Goal: Information Seeking & Learning: Check status

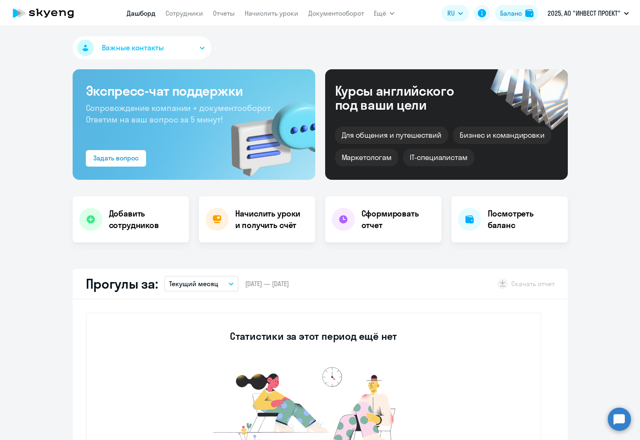
select select "30"
click at [614, 424] on circle at bounding box center [619, 419] width 23 height 23
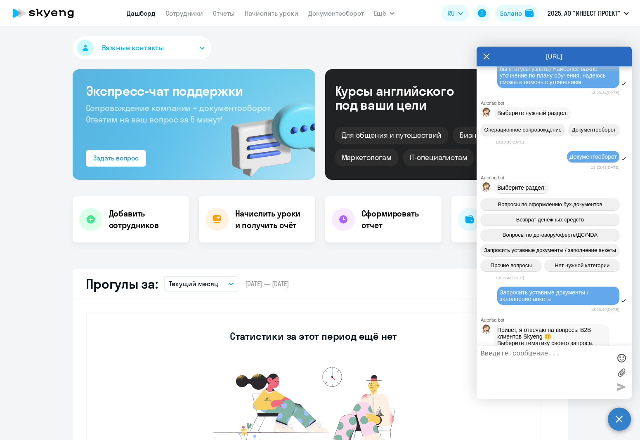
scroll to position [452, 0]
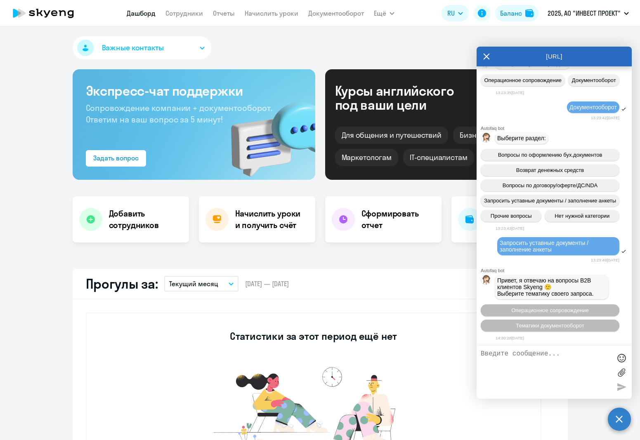
click at [131, 50] on span "Важные контакты" at bounding box center [133, 48] width 62 height 11
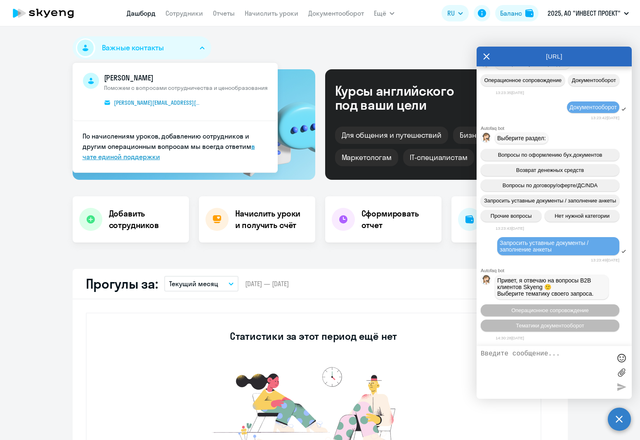
click at [128, 157] on link "в чате единой поддержки" at bounding box center [169, 151] width 173 height 19
click at [490, 58] on div "[URL]" at bounding box center [554, 57] width 155 height 20
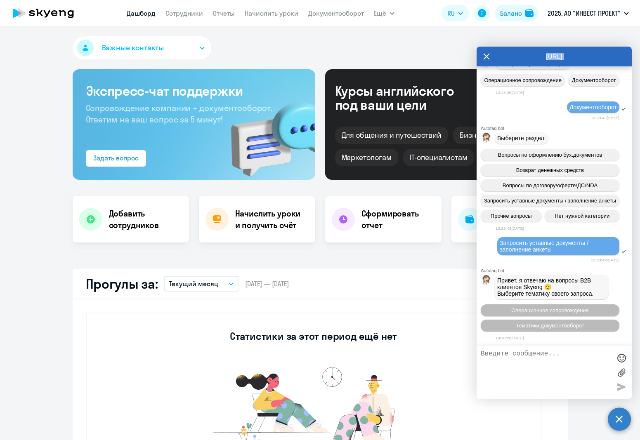
click at [483, 56] on div "[URL]" at bounding box center [554, 57] width 155 height 20
click at [489, 57] on icon at bounding box center [486, 57] width 7 height 20
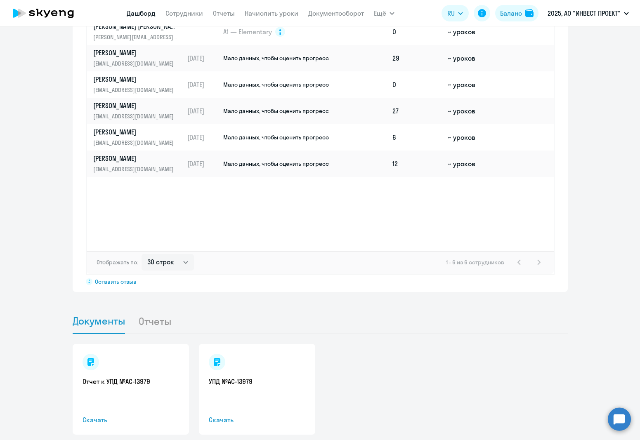
scroll to position [668, 0]
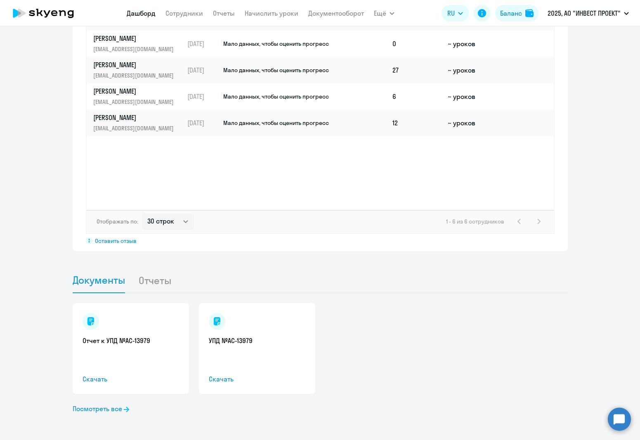
click at [144, 284] on li "Отчеты" at bounding box center [161, 280] width 47 height 25
click at [535, 350] on div "Отчет к УПД №AC-13979 Скачать УПД №AC-13979 Скачать" at bounding box center [320, 348] width 495 height 91
click at [425, 362] on div "Отчет к УПД №AC-13979 Скачать УПД №AC-13979 Скачать" at bounding box center [320, 348] width 495 height 91
click at [430, 328] on div "Отчет к УПД №AC-13979 Скачать УПД №AC-13979 Скачать" at bounding box center [320, 348] width 495 height 91
drag, startPoint x: 516, startPoint y: 353, endPoint x: 507, endPoint y: 342, distance: 13.8
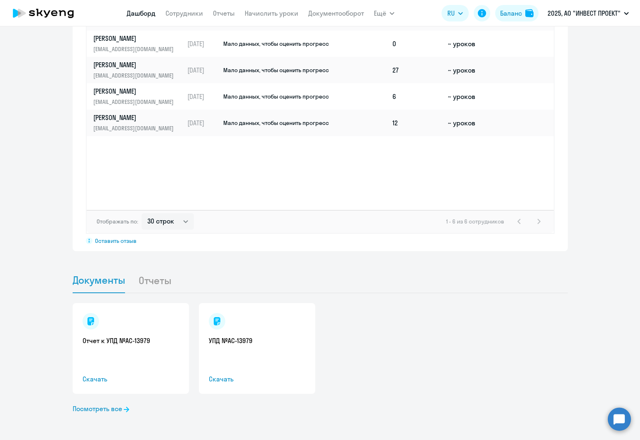
click at [516, 353] on div "Отчет к УПД №AC-13979 Скачать УПД №AC-13979 Скачать" at bounding box center [320, 348] width 495 height 91
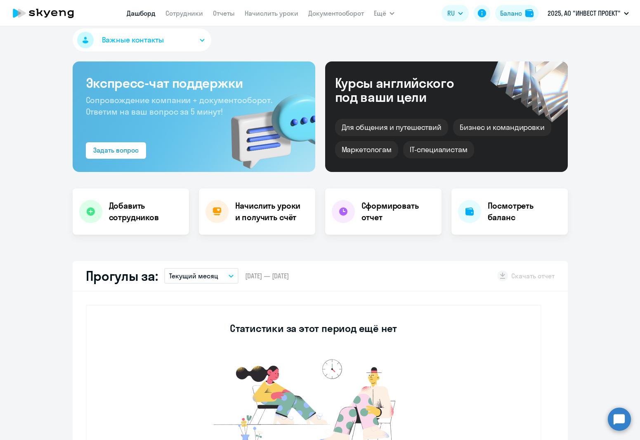
scroll to position [7, 0]
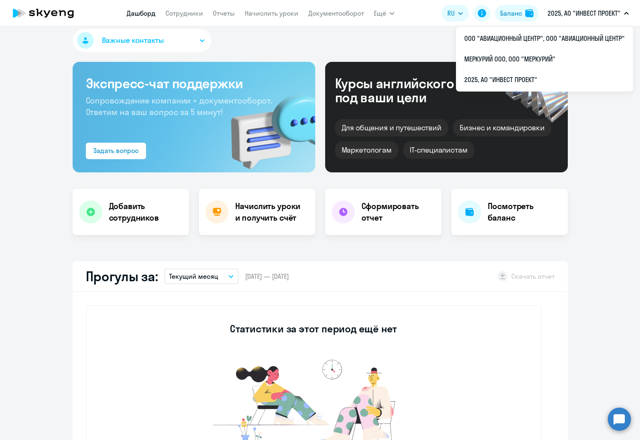
click at [610, 9] on p "2025, АО "ИНВЕСТ ПРОЕКТ"" at bounding box center [584, 13] width 73 height 10
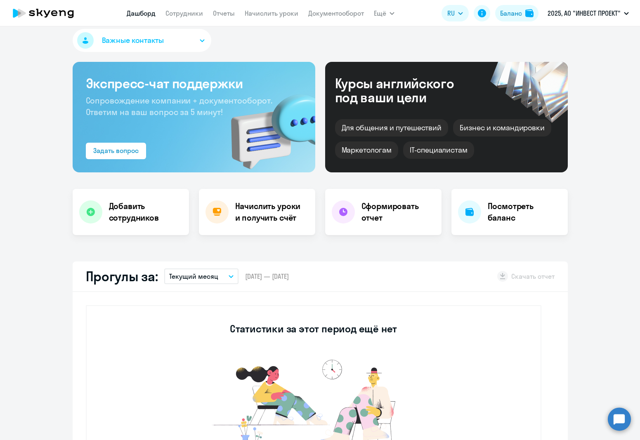
click at [608, 9] on p "2025, АО "ИНВЕСТ ПРОЕКТ"" at bounding box center [584, 13] width 73 height 10
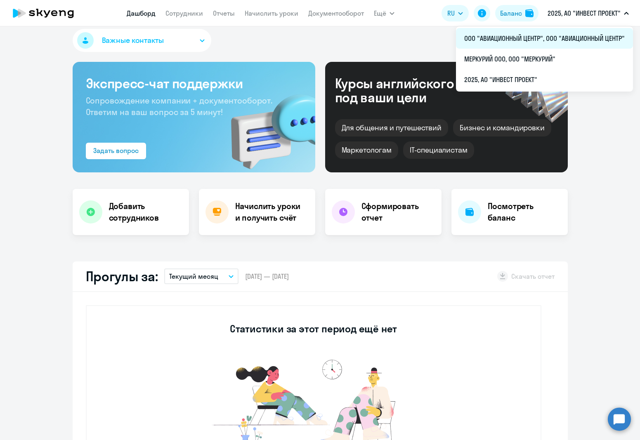
click at [571, 37] on li "ООО "АВИАЦИОННЫЙ ЦЕНТР", ООО "АВИАЦИОННЫЙ ЦЕНТР"" at bounding box center [544, 38] width 177 height 21
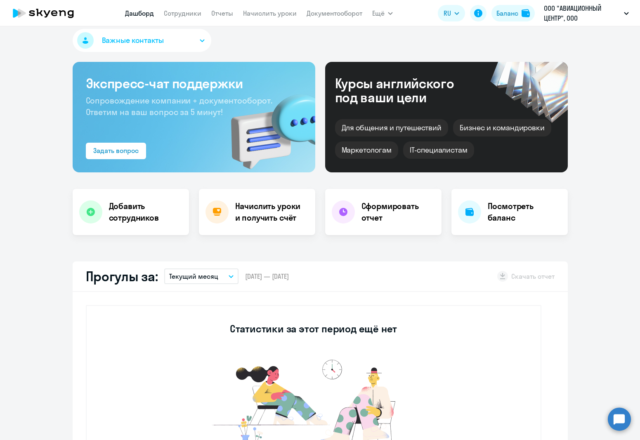
select select "30"
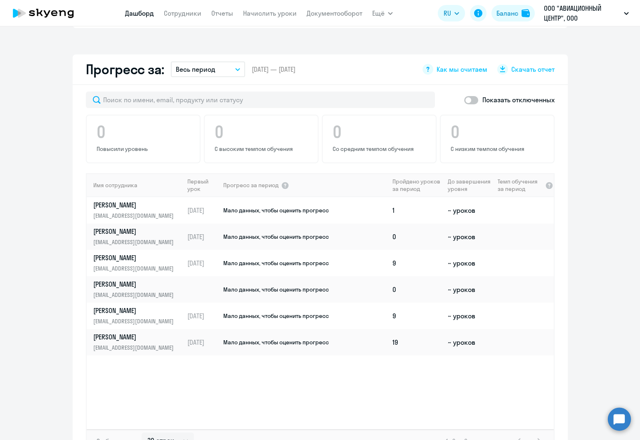
scroll to position [503, 0]
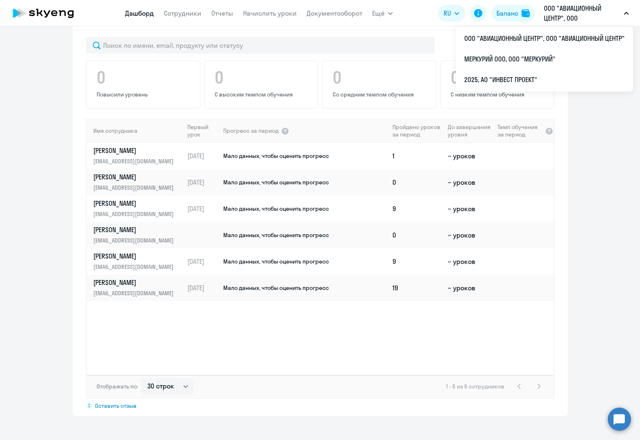
click at [563, 20] on p "ООО "АВИАЦИОННЫЙ ЦЕНТР", ООО "АВИАЦИОННЫЙ ЦЕНТР"" at bounding box center [582, 13] width 77 height 20
